Goal: Information Seeking & Learning: Find specific fact

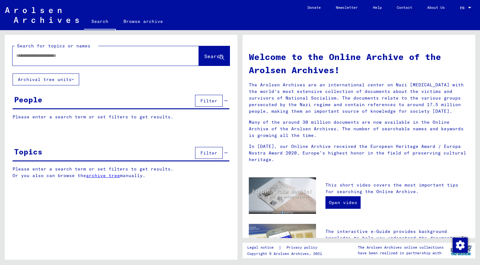
click at [81, 59] on input "text" at bounding box center [98, 55] width 164 height 7
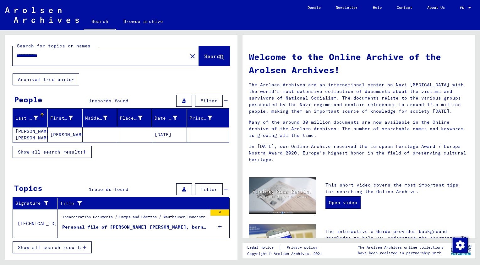
click at [29, 137] on mat-cell "[PERSON_NAME] [PERSON_NAME]" at bounding box center [30, 134] width 35 height 15
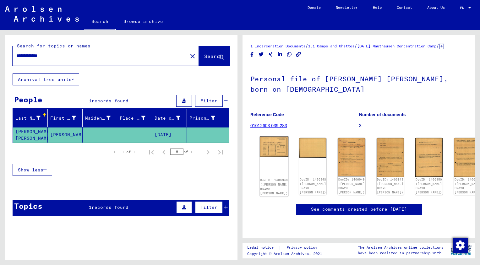
click at [271, 155] on img at bounding box center [274, 147] width 29 height 20
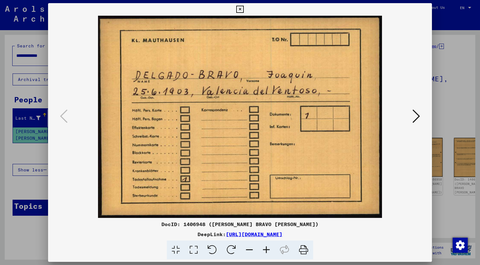
click at [420, 118] on button at bounding box center [416, 117] width 11 height 18
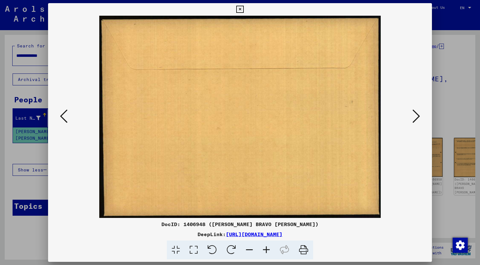
click at [420, 118] on button at bounding box center [416, 117] width 11 height 18
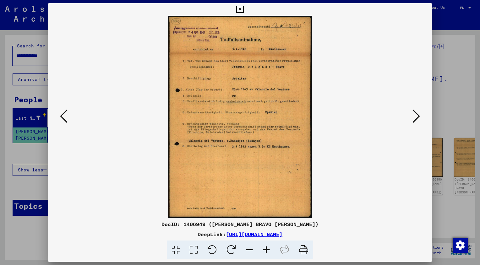
click at [242, 12] on icon at bounding box center [239, 10] width 7 height 8
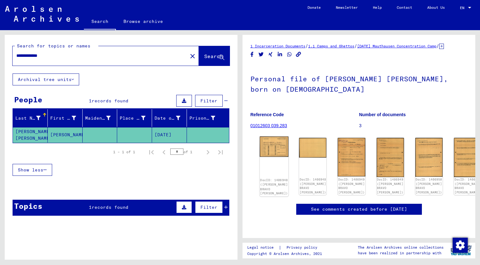
click at [270, 147] on img at bounding box center [274, 147] width 29 height 20
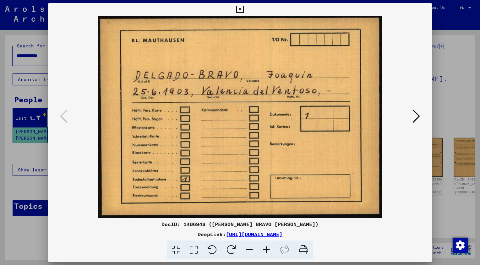
click at [416, 114] on icon at bounding box center [417, 116] width 8 height 15
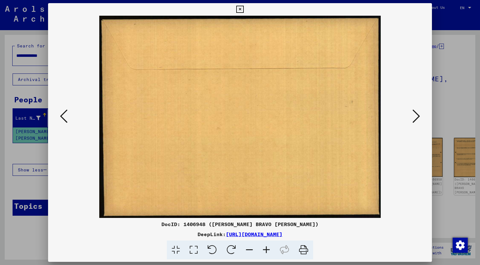
click at [416, 114] on icon at bounding box center [417, 116] width 8 height 15
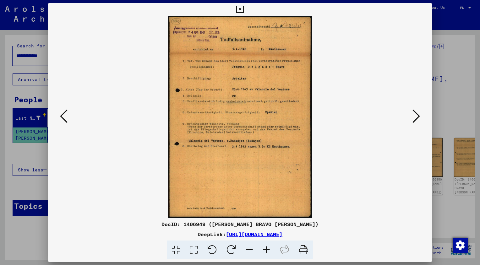
click at [416, 114] on icon at bounding box center [417, 116] width 8 height 15
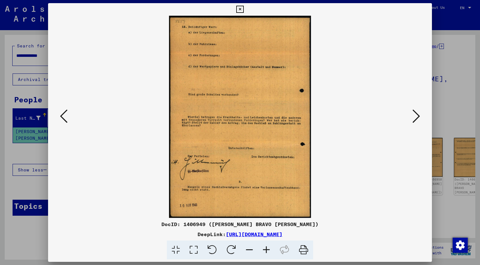
click at [416, 114] on icon at bounding box center [417, 116] width 8 height 15
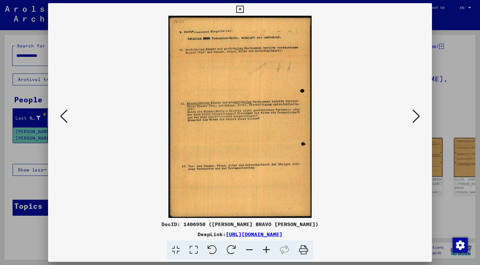
click at [416, 114] on icon at bounding box center [417, 116] width 8 height 15
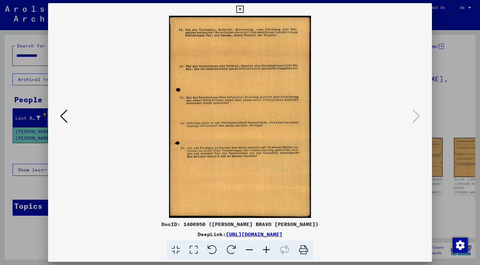
click at [241, 10] on icon at bounding box center [239, 10] width 7 height 8
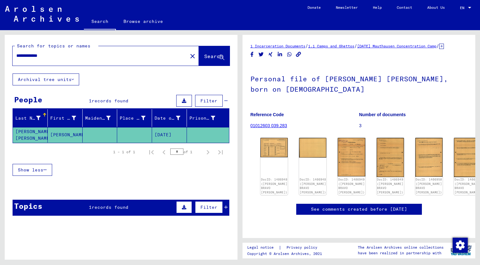
drag, startPoint x: 63, startPoint y: 54, endPoint x: -1, endPoint y: 55, distance: 63.8
click at [0, 55] on html "**********" at bounding box center [240, 132] width 480 height 265
type input "****"
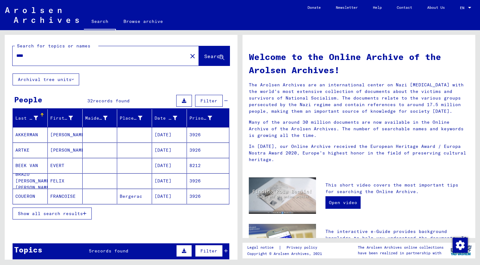
click at [27, 181] on mat-cell "BRAZO [PERSON_NAME] [PERSON_NAME]" at bounding box center [30, 180] width 35 height 15
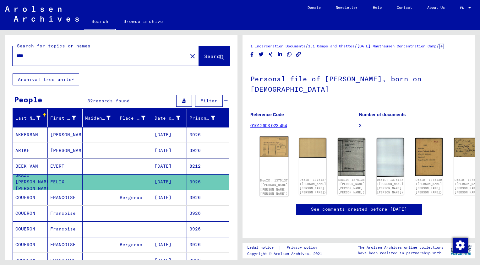
click at [271, 179] on link "DocID: 1375137 ([PERSON_NAME] [PERSON_NAME] [PERSON_NAME])" at bounding box center [274, 187] width 28 height 17
